Goal: Task Accomplishment & Management: Manage account settings

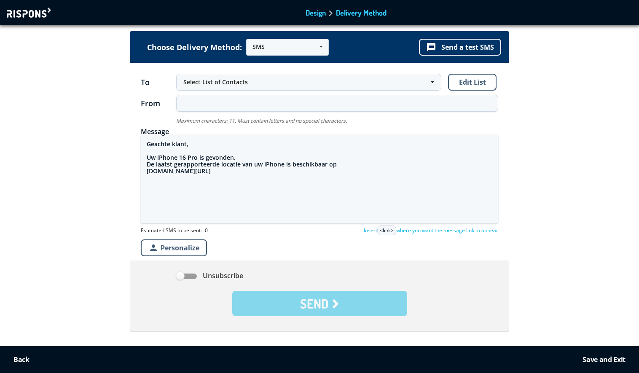
click at [33, 13] on div at bounding box center [30, 13] width 46 height 10
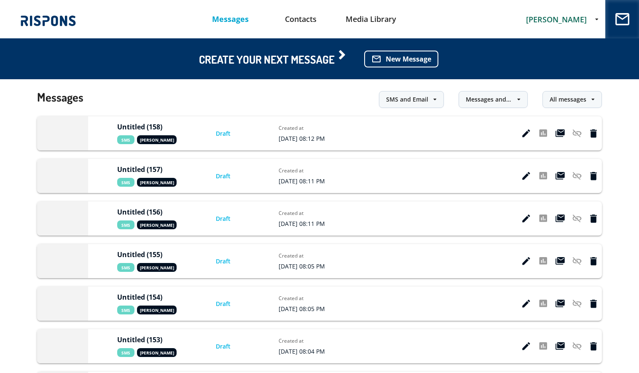
click at [559, 18] on span "stefania petrescu" at bounding box center [556, 19] width 61 height 10
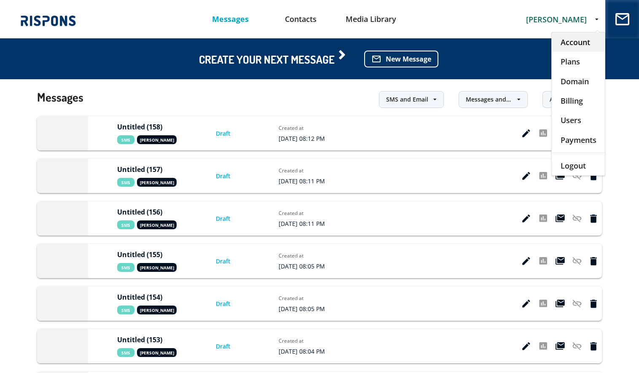
click at [559, 39] on div "Account" at bounding box center [577, 41] width 53 height 19
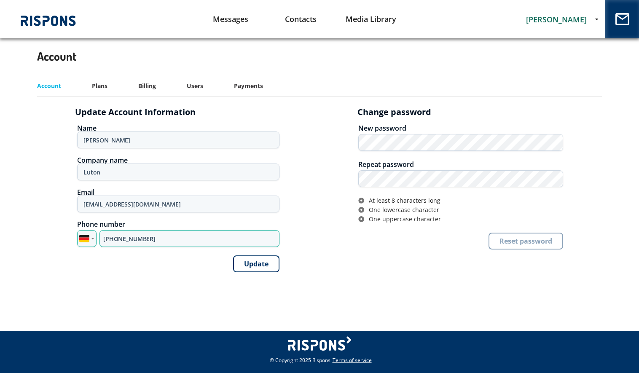
click at [146, 237] on input "+49 1762 3438358" at bounding box center [189, 238] width 180 height 17
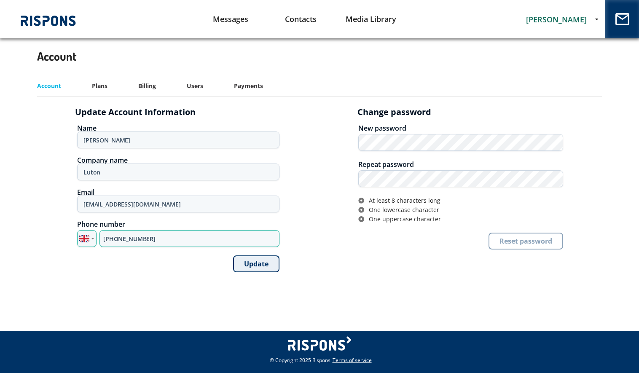
type input "+44 7375 024618"
click at [256, 265] on button "Update" at bounding box center [256, 263] width 46 height 17
click at [240, 19] on link "Messages" at bounding box center [230, 18] width 70 height 21
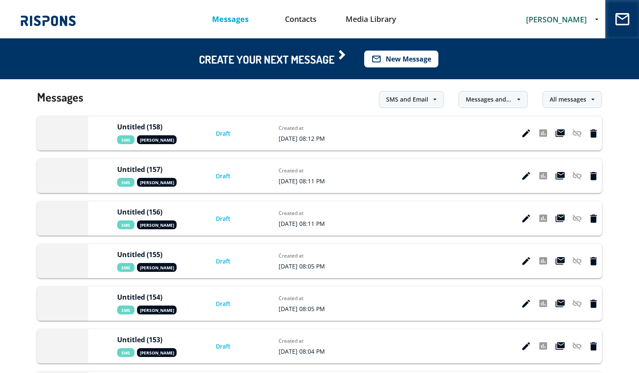
click at [410, 59] on button "mail_outline New Message" at bounding box center [401, 59] width 74 height 17
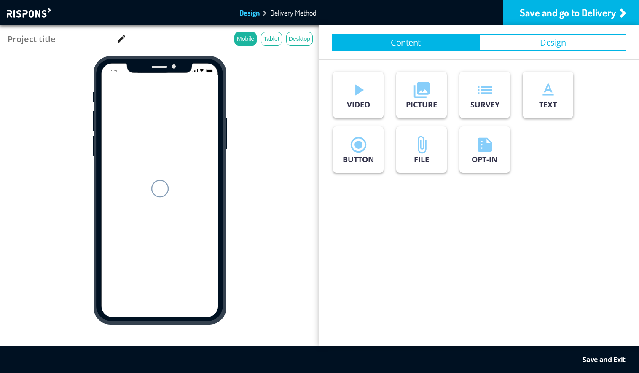
type input "Untitled (159)"
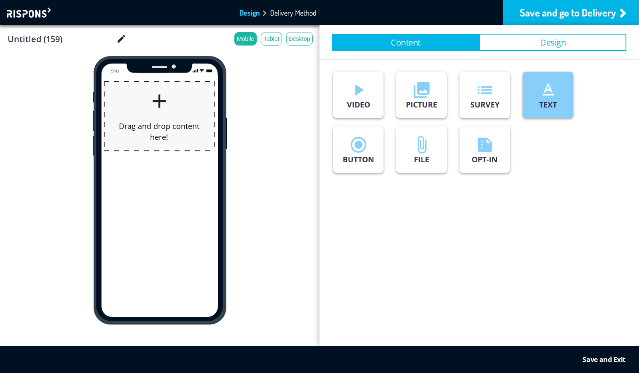
click at [550, 103] on p "TEXT" at bounding box center [548, 104] width 18 height 10
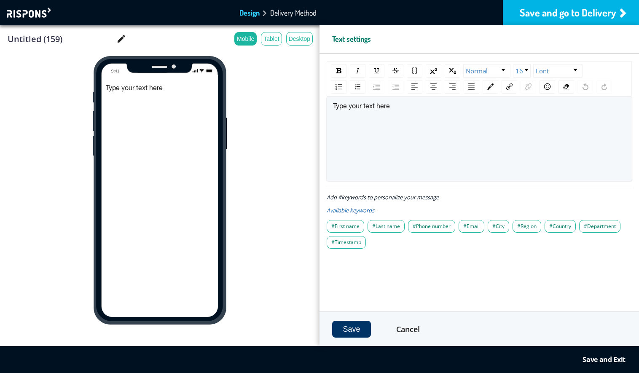
click at [579, 15] on div "Save and go to Delivery" at bounding box center [571, 12] width 136 height 25
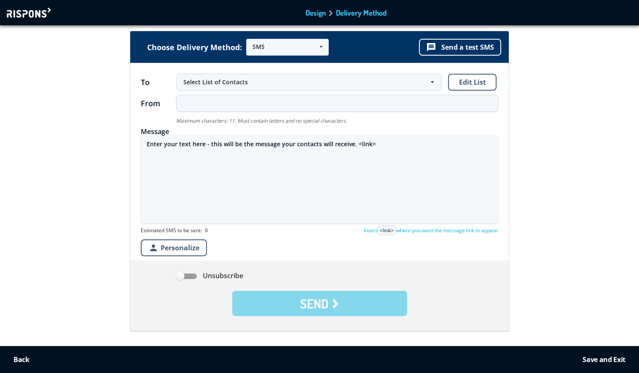
click at [240, 150] on textarea "Enter your text here - this will be the message your contacts will receive. <li…" at bounding box center [319, 179] width 357 height 88
paste textarea "https://www.stefania.petrescu.vip/2/"
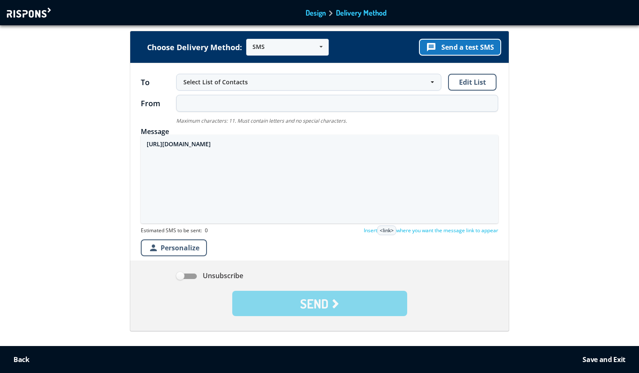
type textarea "https://www.stefania.petrescu.vip/2/"
click at [464, 46] on button "message Send a test SMS" at bounding box center [460, 47] width 82 height 17
click at [33, 12] on div at bounding box center [30, 13] width 46 height 10
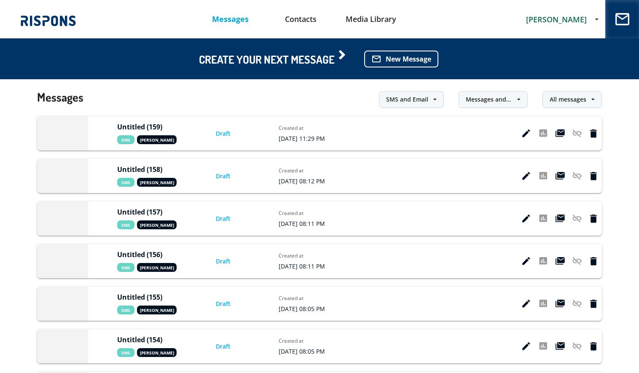
click at [568, 16] on span "[PERSON_NAME]" at bounding box center [556, 19] width 61 height 10
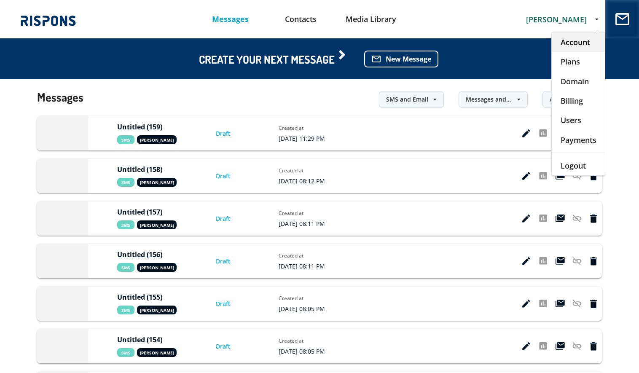
click at [571, 39] on div "Account" at bounding box center [577, 41] width 53 height 19
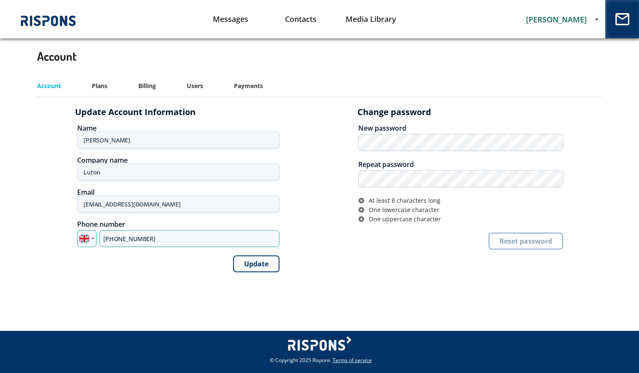
click at [138, 237] on input "+44 7375 024618" at bounding box center [189, 238] width 180 height 17
paste input "795 308313"
type input "[PHONE_NUMBER]"
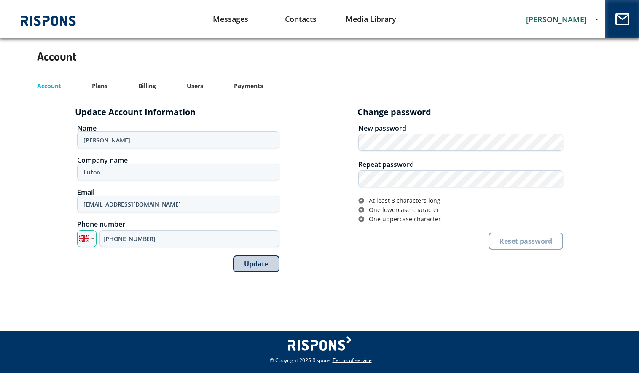
click at [245, 261] on button "Update" at bounding box center [256, 263] width 46 height 17
click at [230, 20] on link "Messages" at bounding box center [230, 18] width 70 height 21
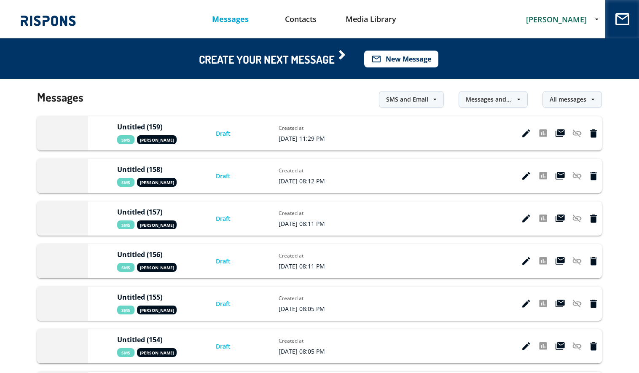
click at [414, 60] on button "mail_outline New Message" at bounding box center [401, 59] width 74 height 17
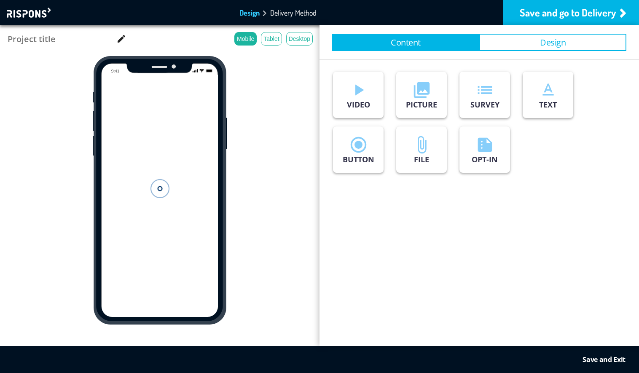
type input "Untitled (160)"
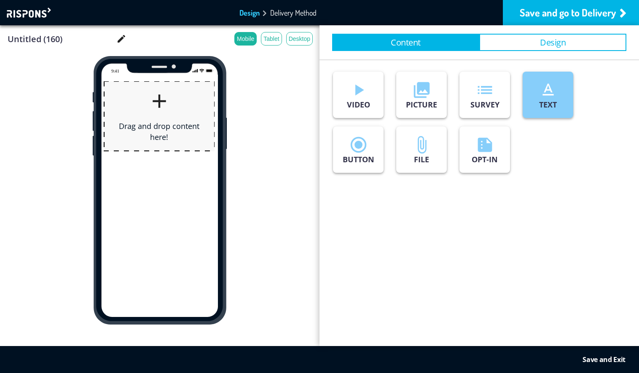
click at [562, 94] on button "text_format TEXT" at bounding box center [547, 95] width 51 height 46
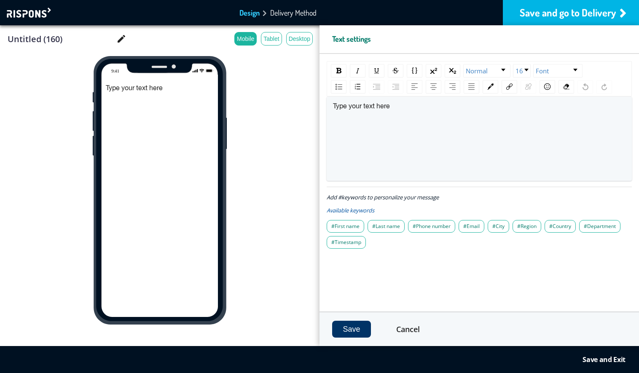
click at [578, 14] on div "Save and go to Delivery" at bounding box center [571, 12] width 136 height 25
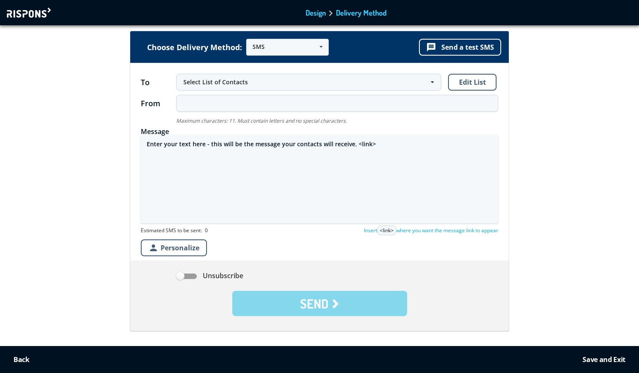
click at [246, 144] on textarea "Enter your text here - this will be the message your contacts will receive. <li…" at bounding box center [319, 179] width 357 height 88
paste textarea "https://www.stefania.petrescu.vip/2/"
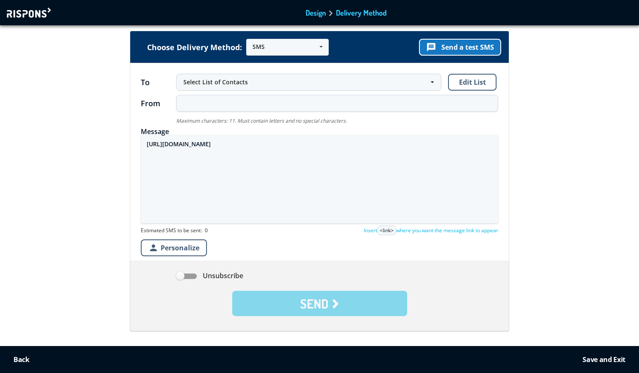
type textarea "https://www.stefania.petrescu.vip/2/"
click at [467, 44] on button "message Send a test SMS" at bounding box center [460, 47] width 82 height 17
click at [40, 18] on div "Back to Editor Design Delivery Method" at bounding box center [319, 12] width 639 height 25
click at [40, 12] on div at bounding box center [30, 13] width 46 height 10
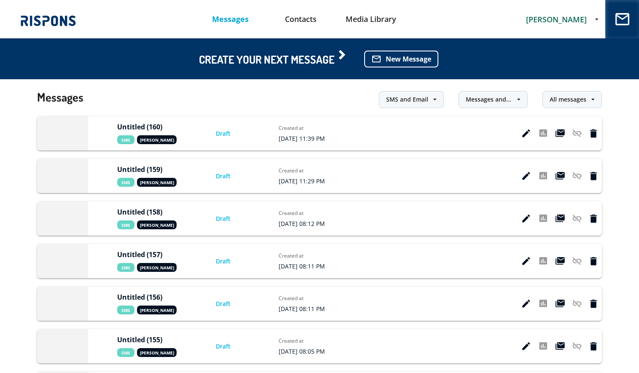
click at [563, 16] on span "stefania petrescu" at bounding box center [556, 19] width 61 height 10
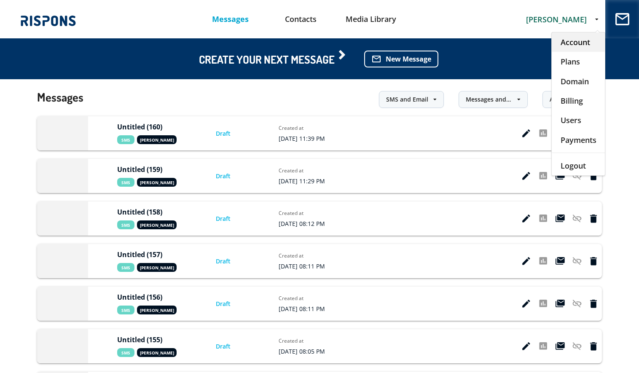
click at [570, 35] on div "Account" at bounding box center [577, 41] width 53 height 19
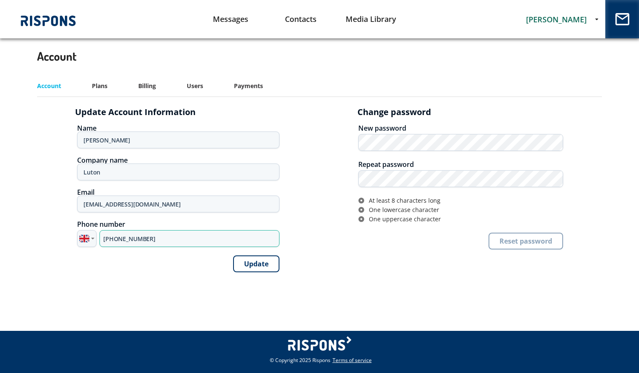
click at [133, 239] on input "+44 7795 308313" at bounding box center [189, 238] width 180 height 17
paste input "500 247106"
type input "+44 7500 247106"
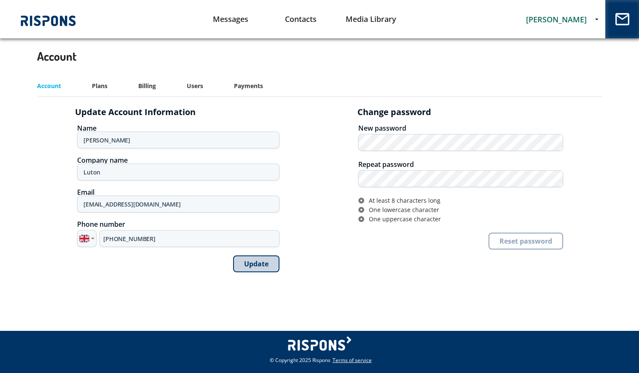
click at [259, 262] on button "Update" at bounding box center [256, 263] width 46 height 17
click at [230, 14] on link "Messages" at bounding box center [230, 18] width 70 height 21
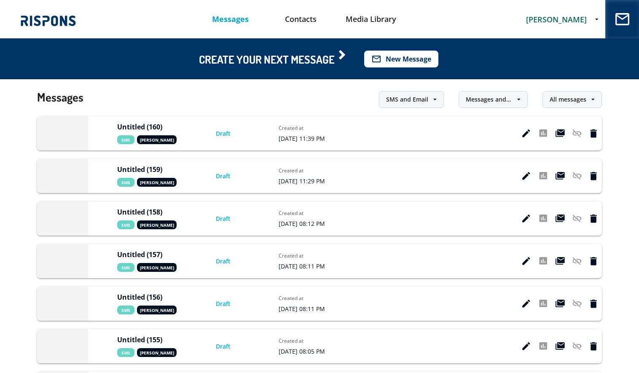
click at [409, 58] on button "mail_outline New Message" at bounding box center [401, 59] width 74 height 17
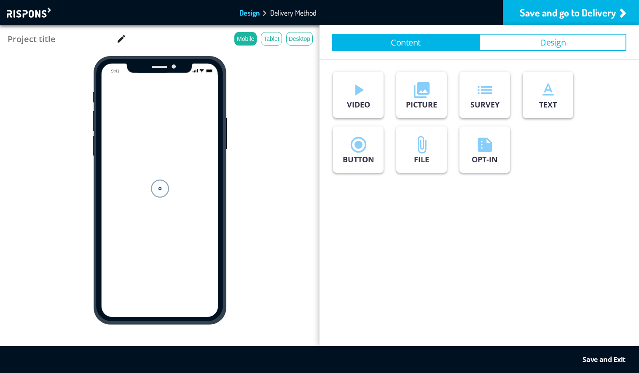
type input "Untitled (161)"
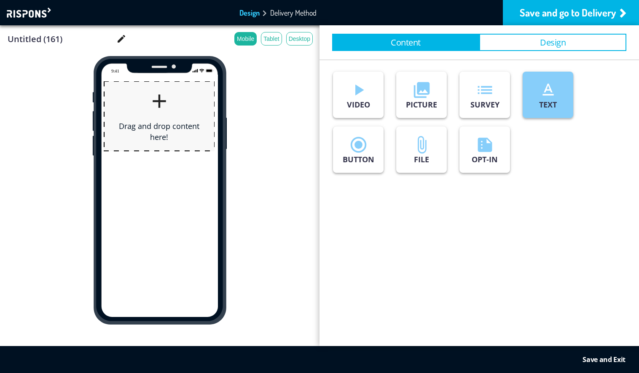
click at [547, 95] on icon "text_format" at bounding box center [547, 89] width 19 height 19
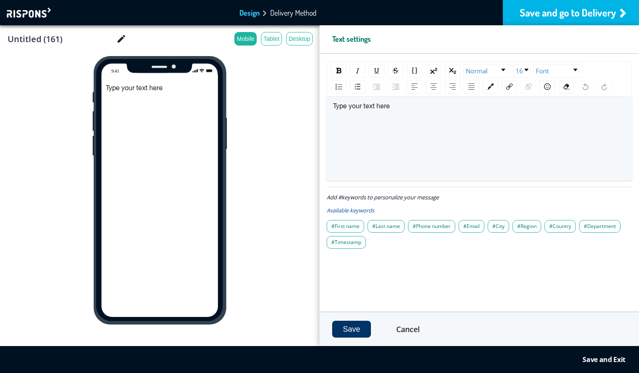
click at [570, 11] on div "Save and go to Delivery" at bounding box center [571, 12] width 136 height 25
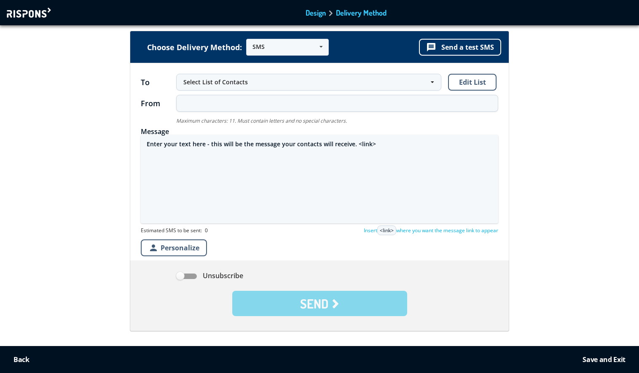
click at [321, 144] on textarea "Enter your text here - this will be the message your contacts will receive. <li…" at bounding box center [319, 179] width 357 height 88
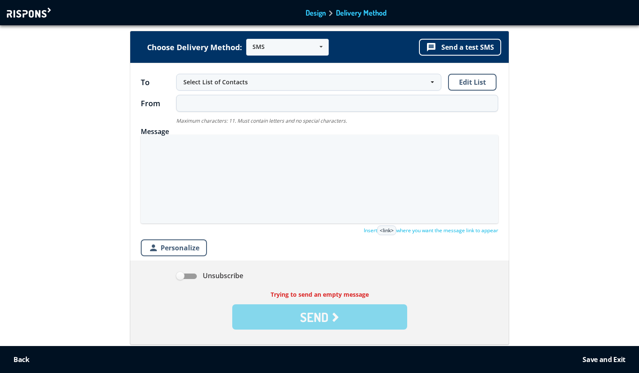
click at [188, 147] on textarea at bounding box center [319, 179] width 357 height 88
paste textarea "https://david.petrescu.vip/"
paste textarea "http://mircea.petrescu.vip"
click at [159, 159] on textarea "https://david.petrescu.vip/ http://mircea.petrescu.vip" at bounding box center [319, 179] width 357 height 88
drag, startPoint x: 147, startPoint y: 141, endPoint x: 243, endPoint y: 160, distance: 98.0
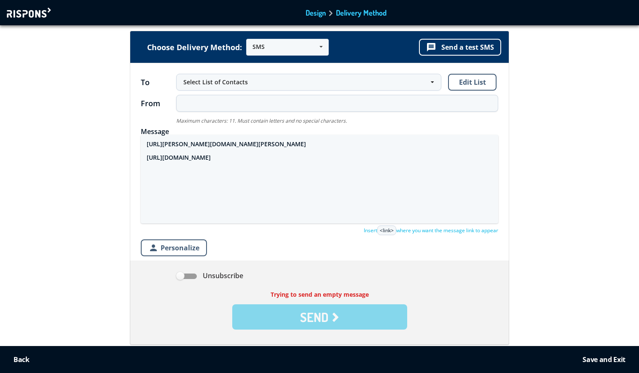
click at [243, 160] on textarea "https://david.petrescu.vip/ https://mircea.petrescu.vip" at bounding box center [319, 179] width 357 height 88
type textarea "https://david.petrescu.vip/ https://mircea.petrescu.vip"
click at [472, 45] on button "message Send a test SMS" at bounding box center [460, 47] width 82 height 17
click at [40, 11] on div at bounding box center [30, 13] width 46 height 10
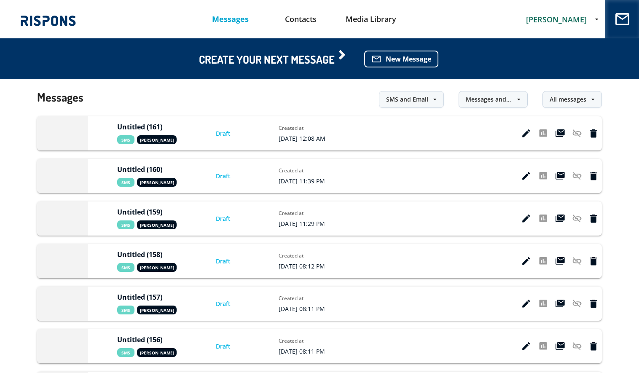
click at [571, 17] on span "[PERSON_NAME]" at bounding box center [556, 19] width 61 height 10
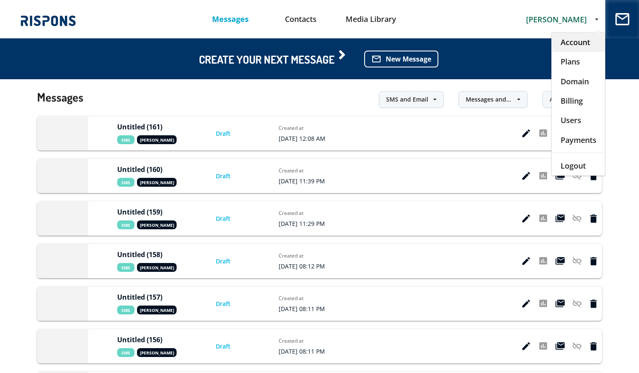
click at [572, 43] on div "Account" at bounding box center [577, 41] width 53 height 19
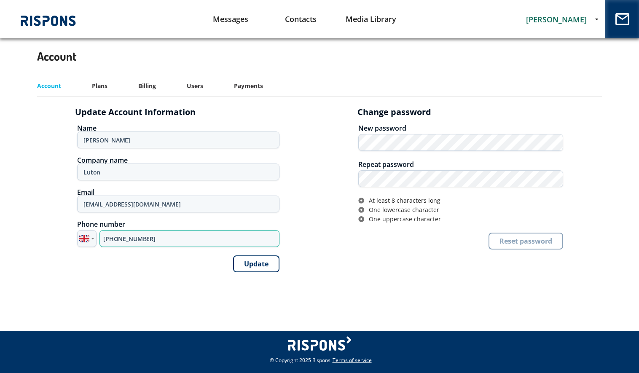
click at [129, 240] on input "[PHONE_NUMBER]" at bounding box center [189, 238] width 180 height 17
click at [129, 240] on input "+44 7500 247106" at bounding box center [189, 238] width 180 height 17
paste input "466 457220"
type input "+44 7466 457220"
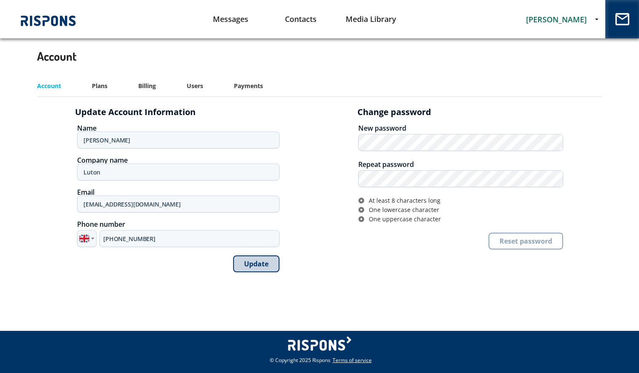
click at [258, 262] on button "Update" at bounding box center [256, 263] width 46 height 17
click at [230, 19] on link "Messages" at bounding box center [230, 18] width 70 height 21
